Goal: Navigation & Orientation: Find specific page/section

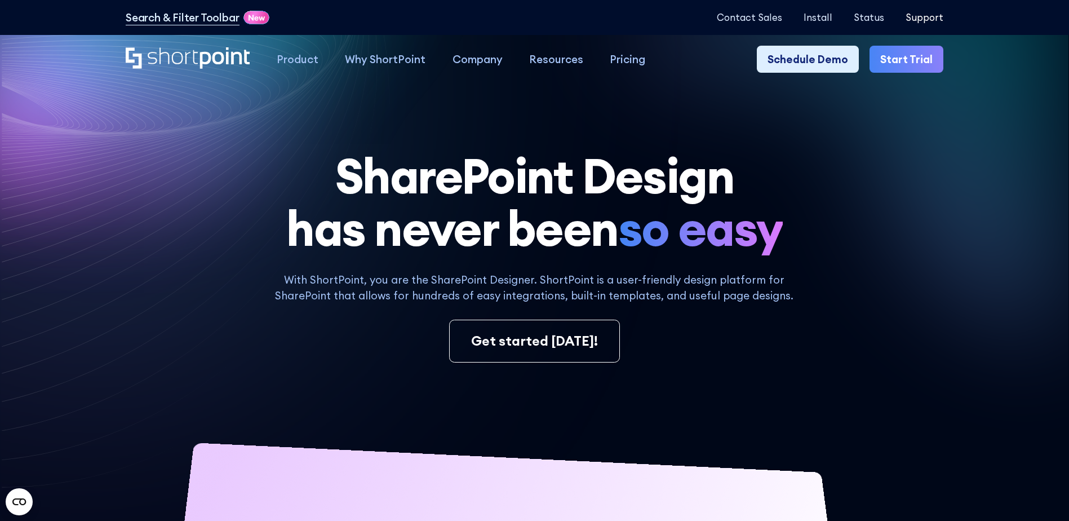
click at [928, 17] on p "Support" at bounding box center [924, 17] width 38 height 11
